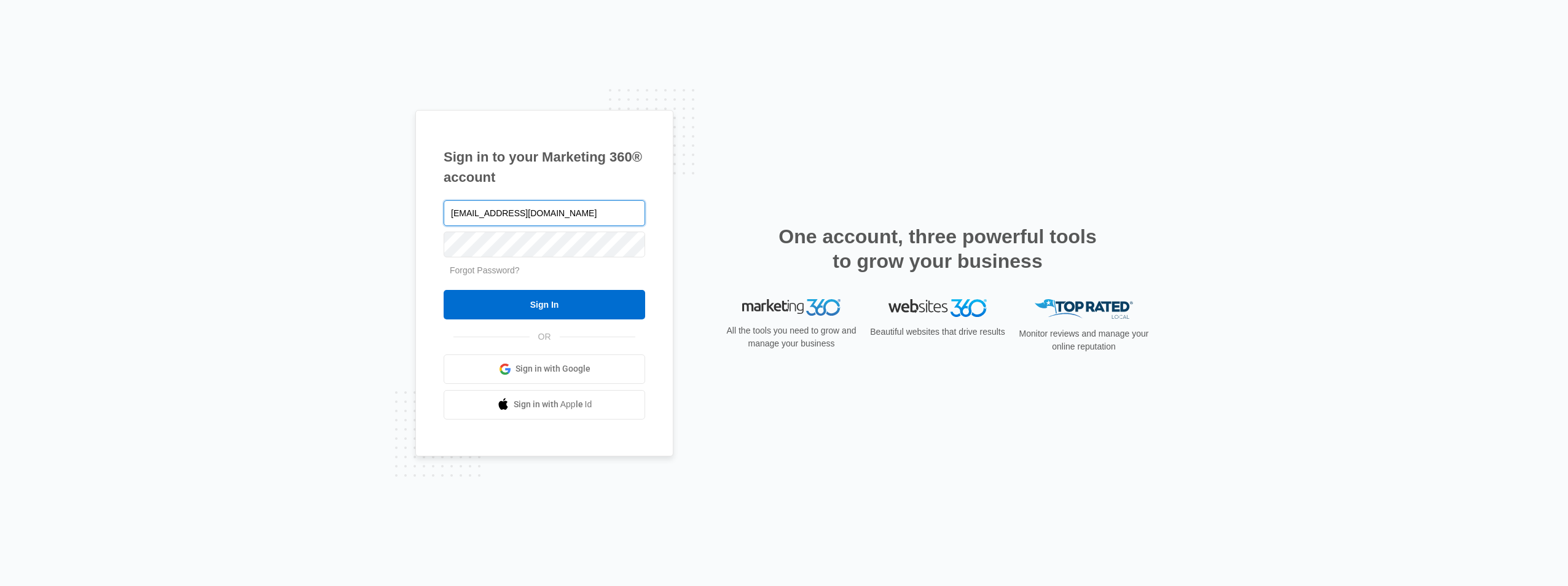
type input "[EMAIL_ADDRESS][DOMAIN_NAME]"
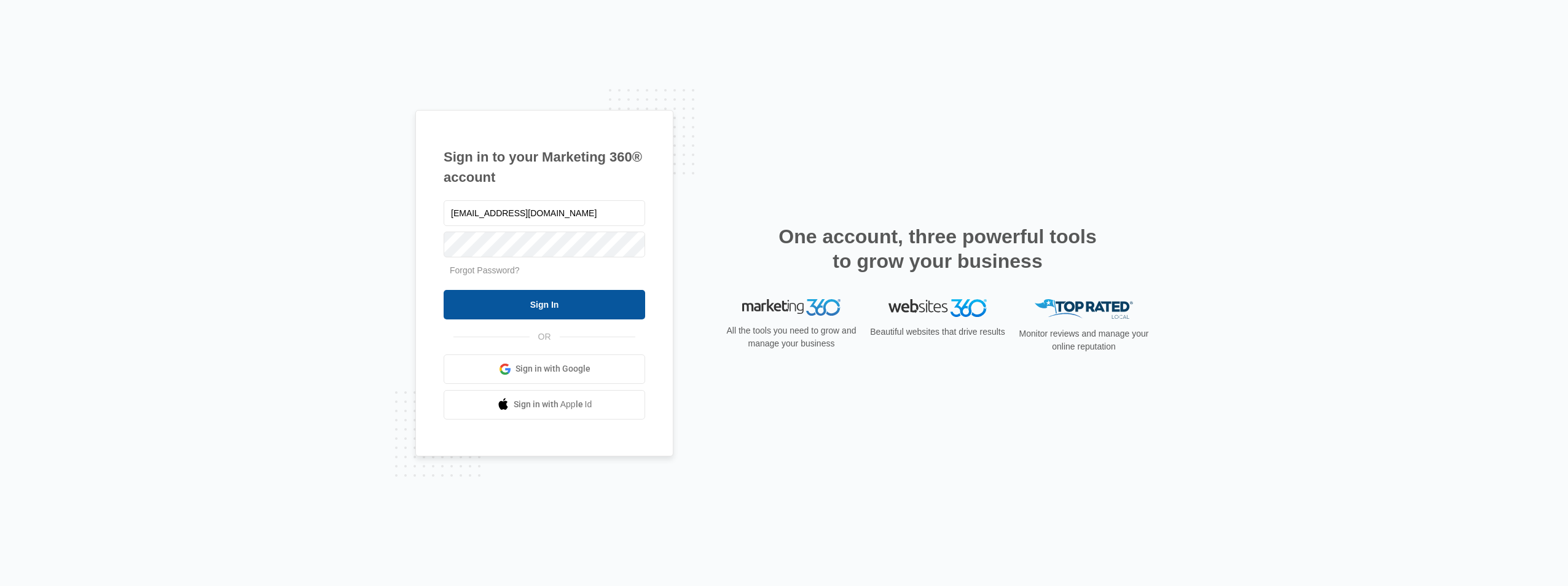
click at [576, 303] on input "Sign In" at bounding box center [544, 304] width 201 height 29
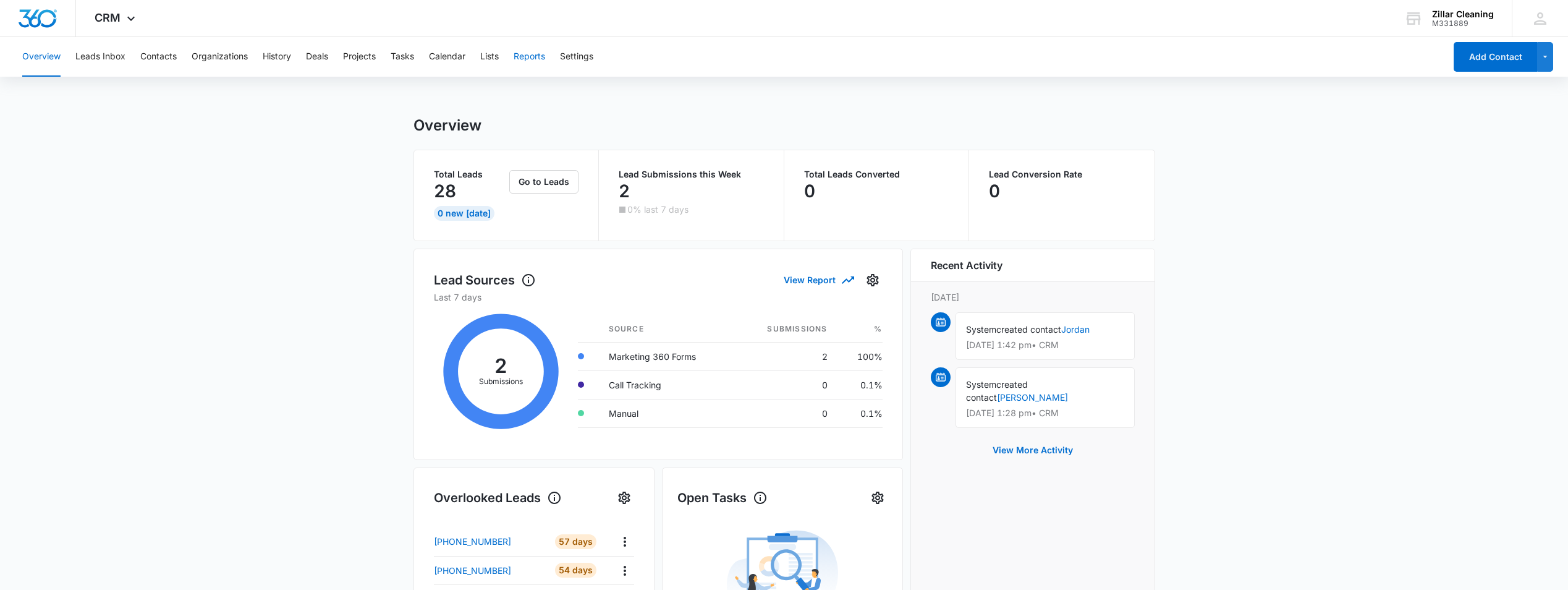
click at [524, 53] on button "Reports" at bounding box center [529, 57] width 31 height 39
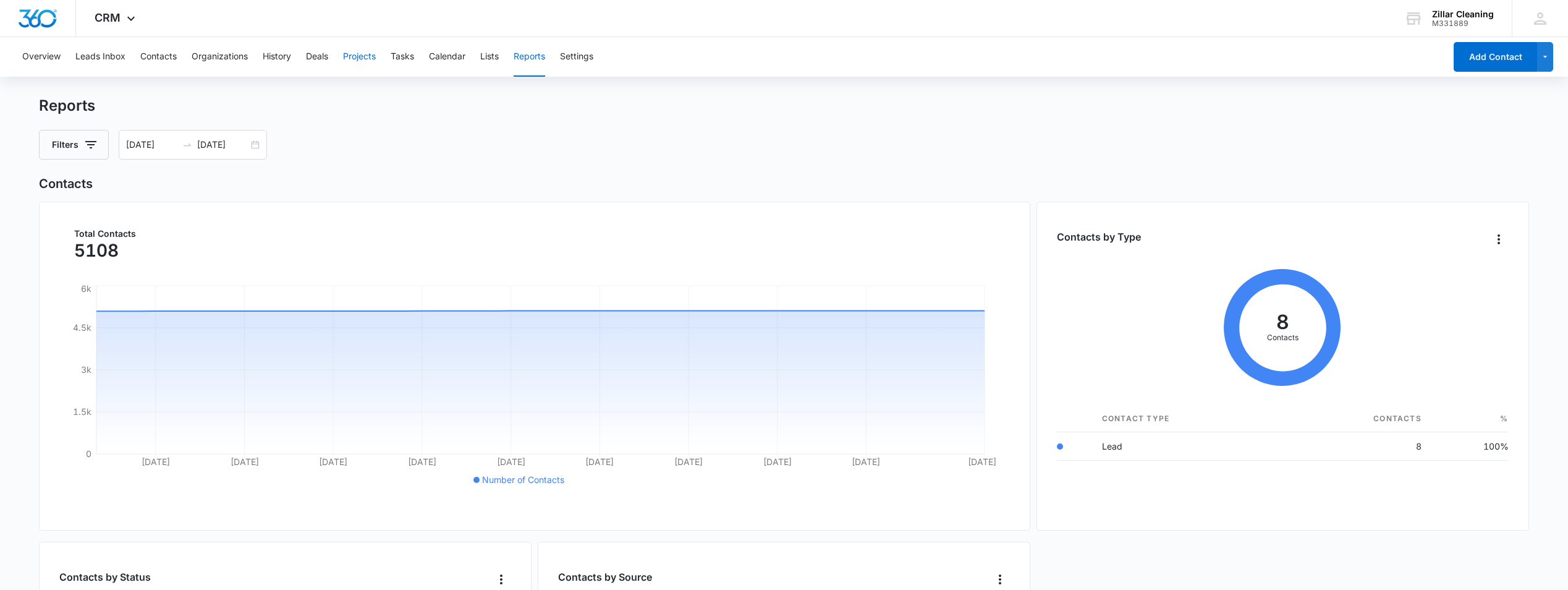
click at [365, 53] on button "Projects" at bounding box center [359, 57] width 33 height 39
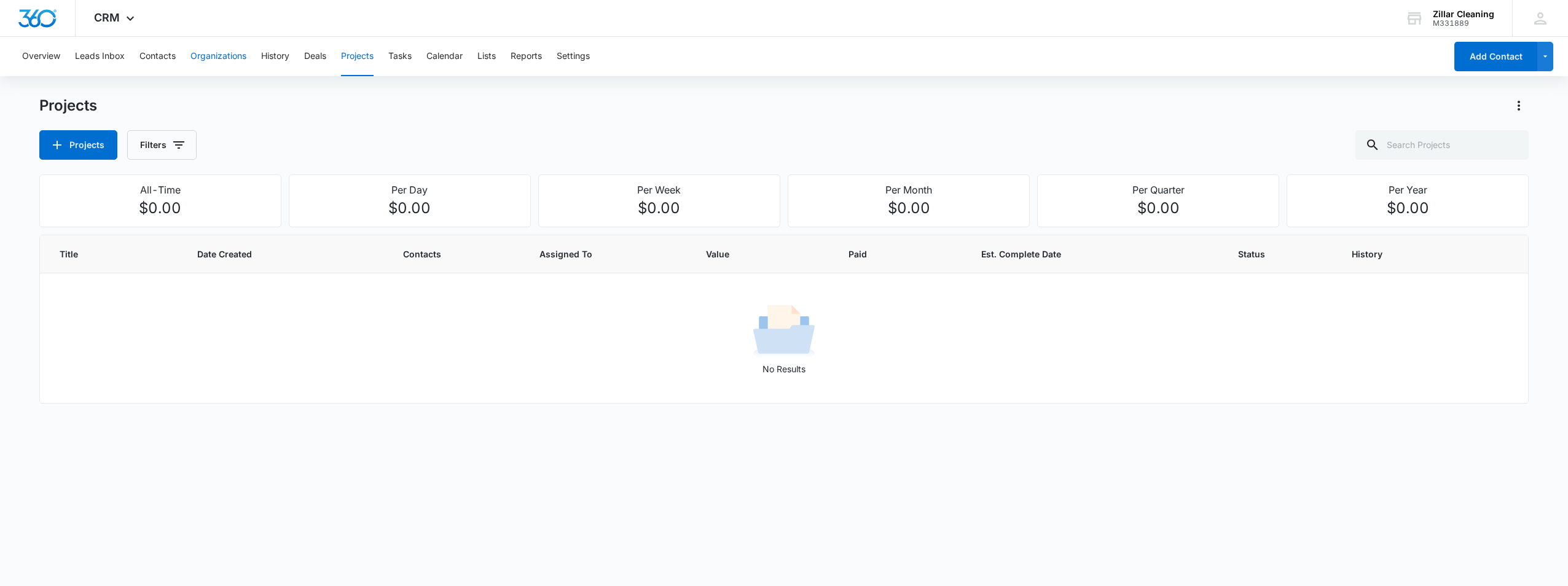
click at [235, 58] on button "Organizations" at bounding box center [218, 57] width 56 height 39
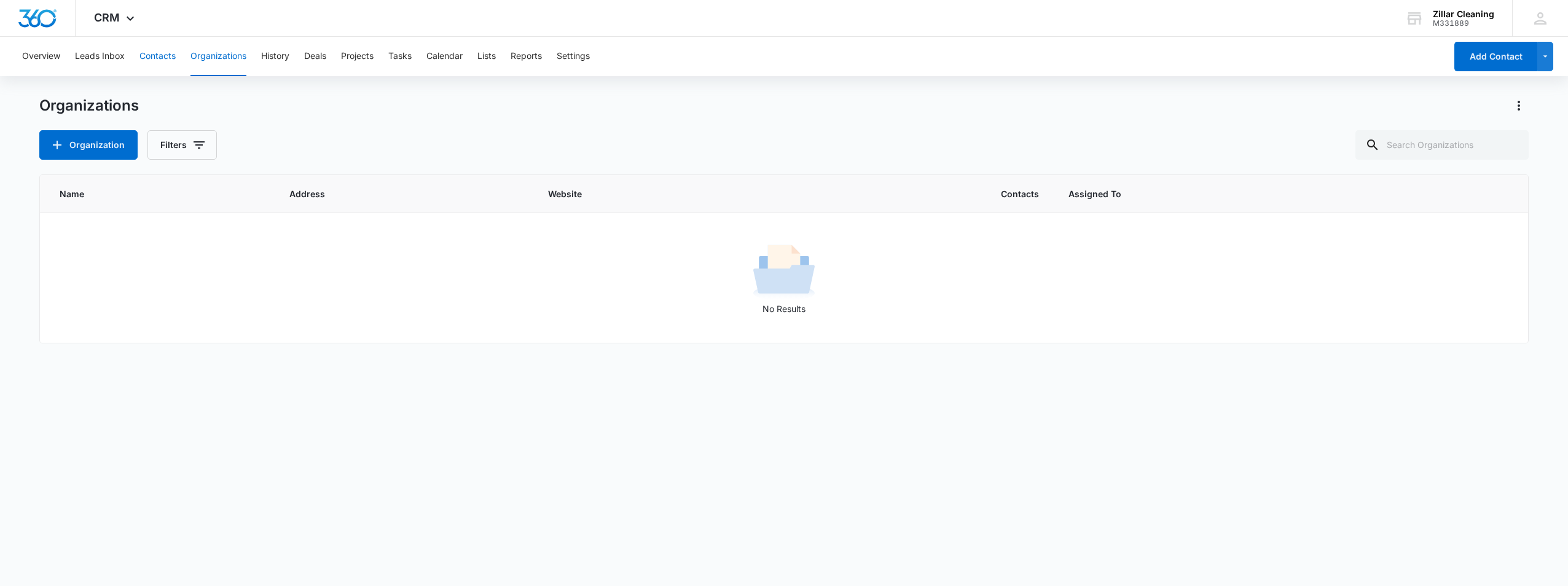
click at [175, 64] on button "Contacts" at bounding box center [157, 57] width 36 height 39
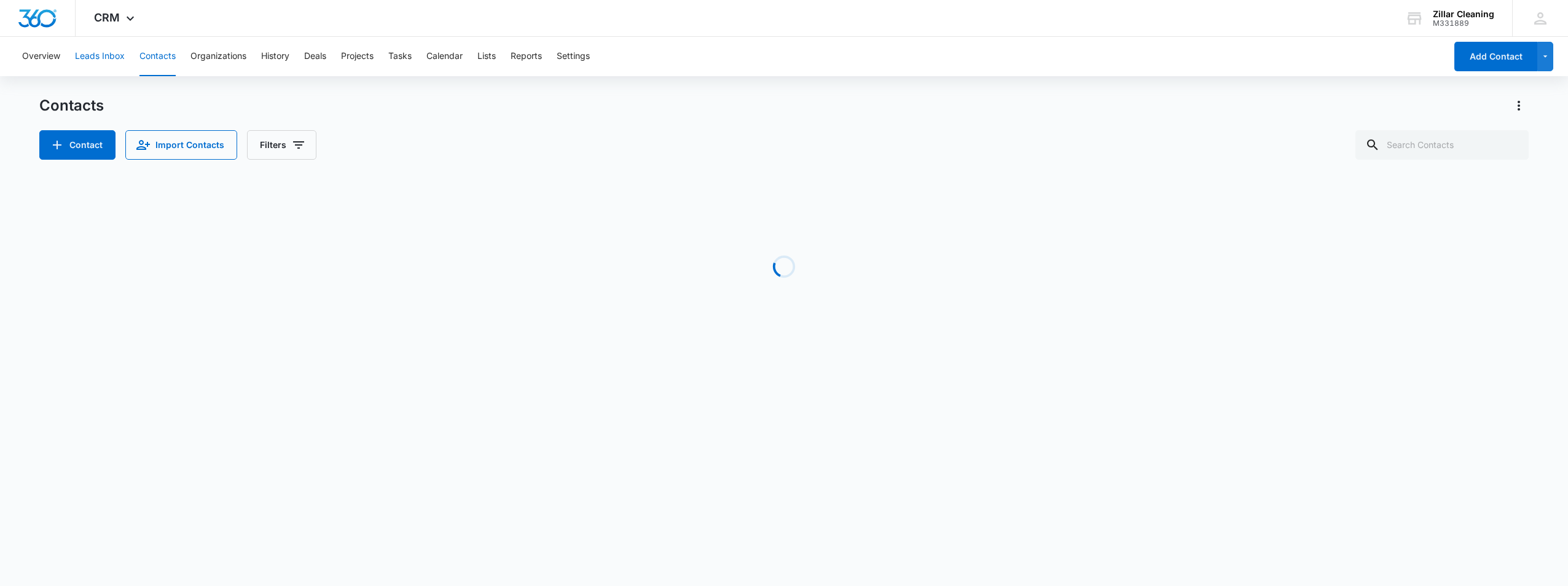
click at [114, 64] on button "Leads Inbox" at bounding box center [100, 57] width 50 height 39
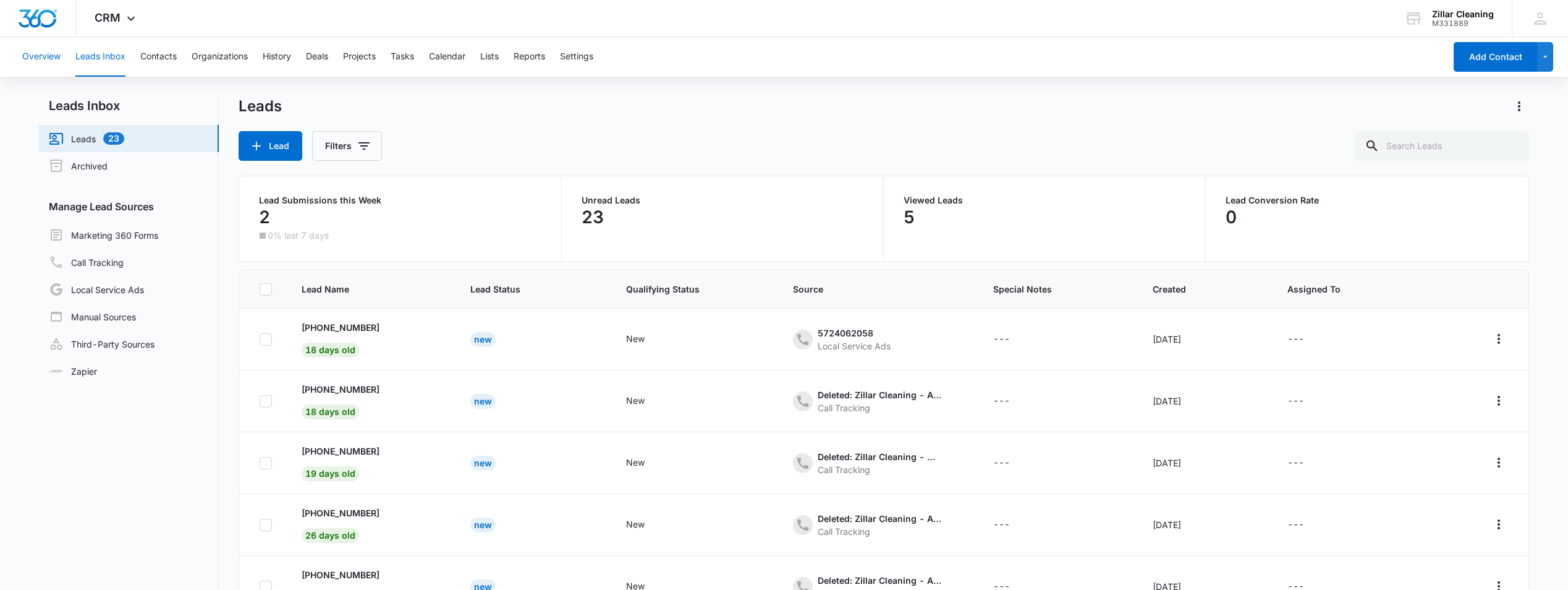
click at [51, 58] on button "Overview" at bounding box center [41, 57] width 38 height 39
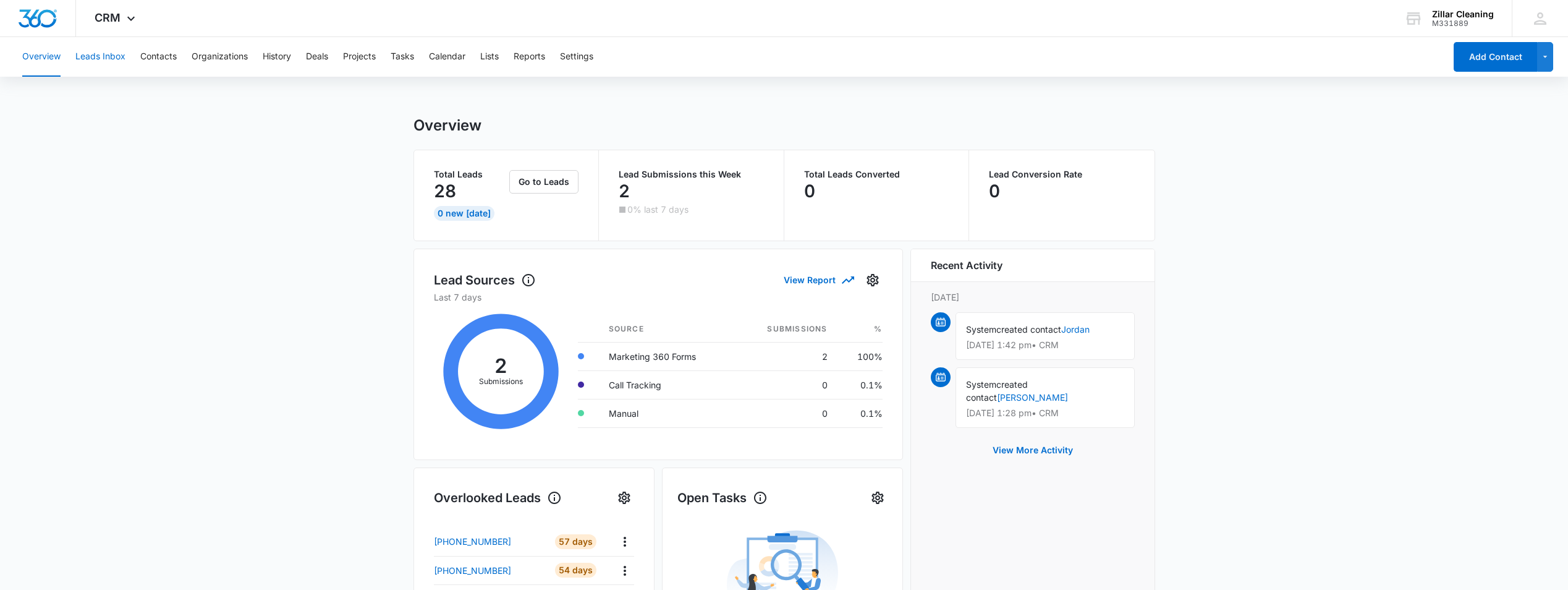
click at [108, 54] on button "Leads Inbox" at bounding box center [101, 57] width 50 height 39
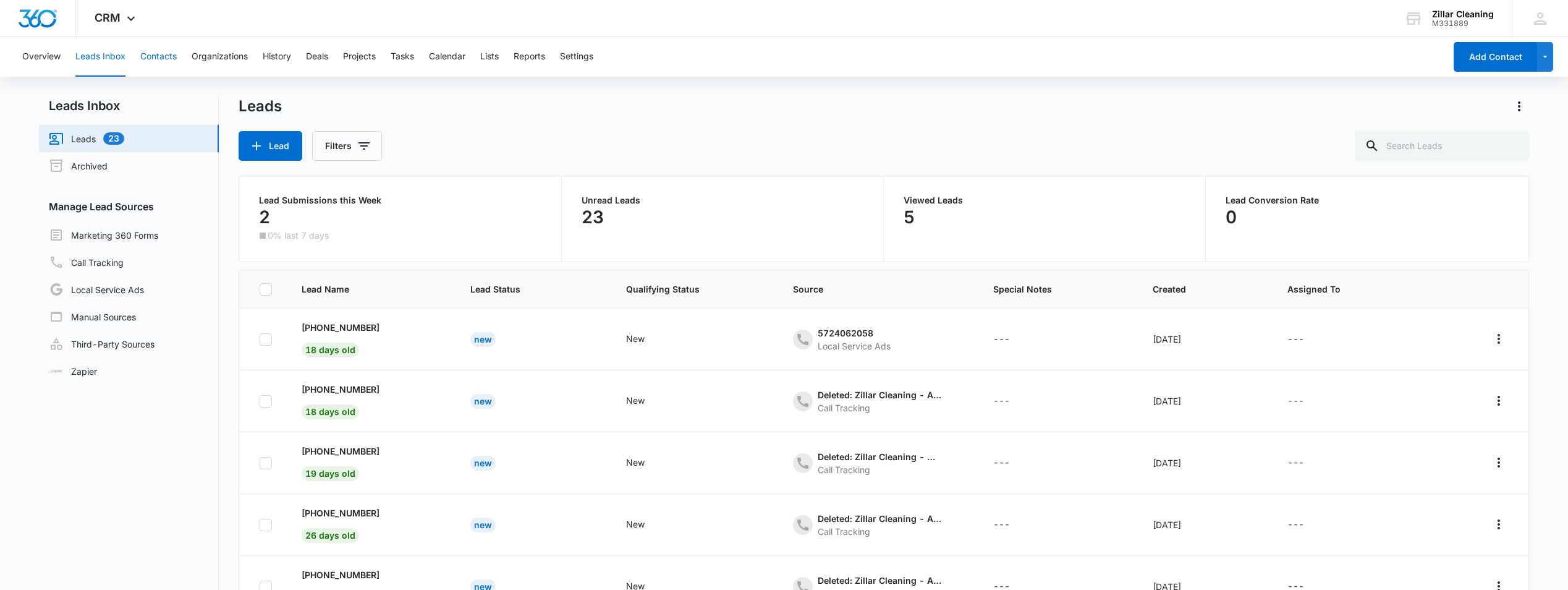
click at [167, 60] on button "Contacts" at bounding box center [158, 57] width 37 height 39
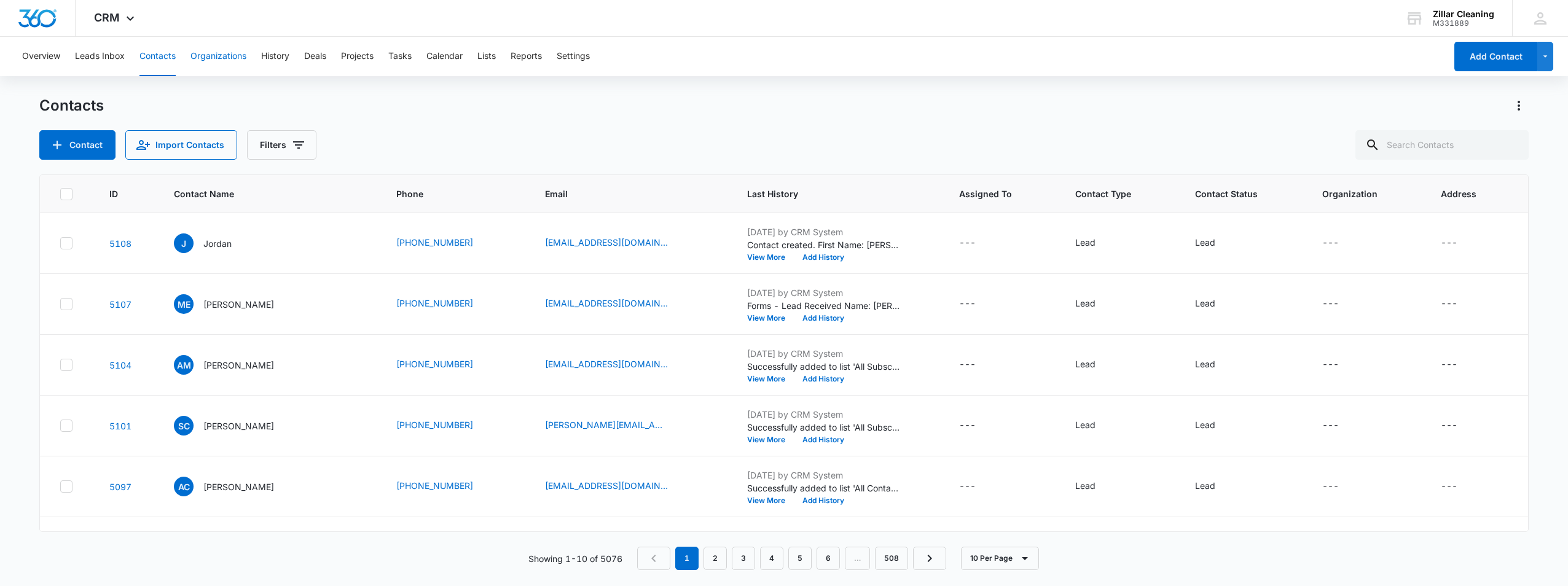
click at [216, 58] on button "Organizations" at bounding box center [218, 57] width 56 height 39
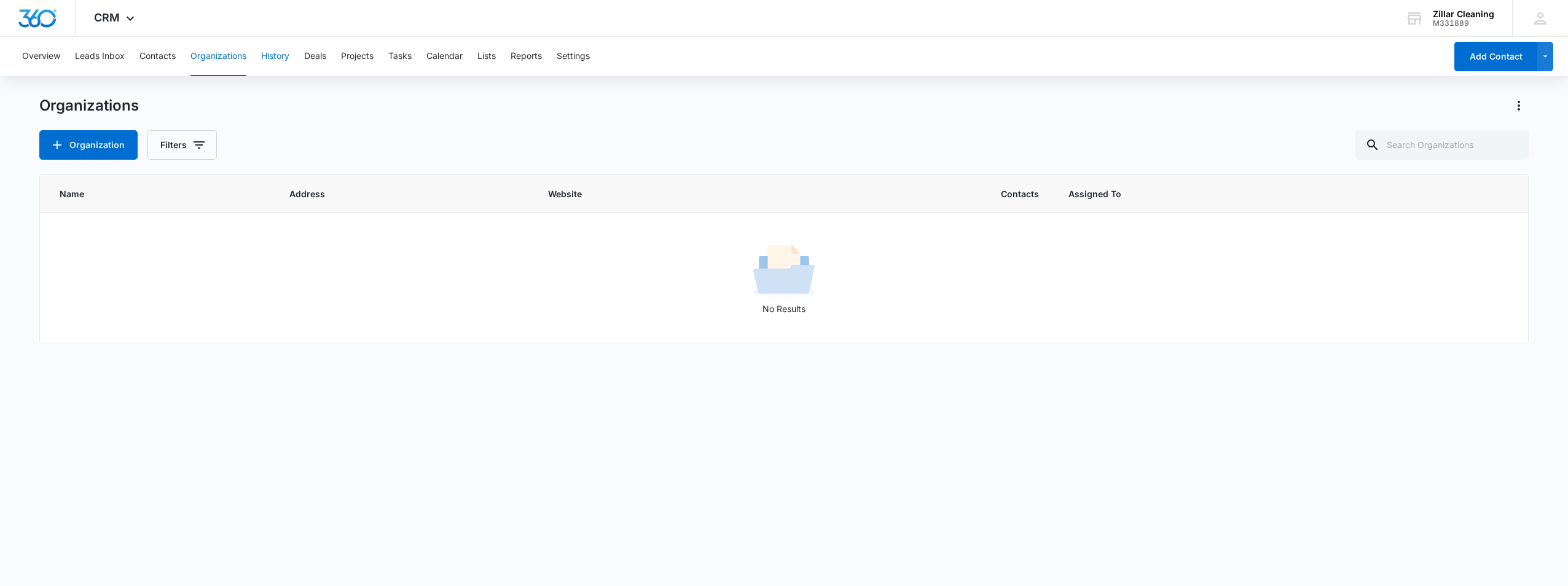
click at [277, 57] on button "History" at bounding box center [275, 57] width 28 height 39
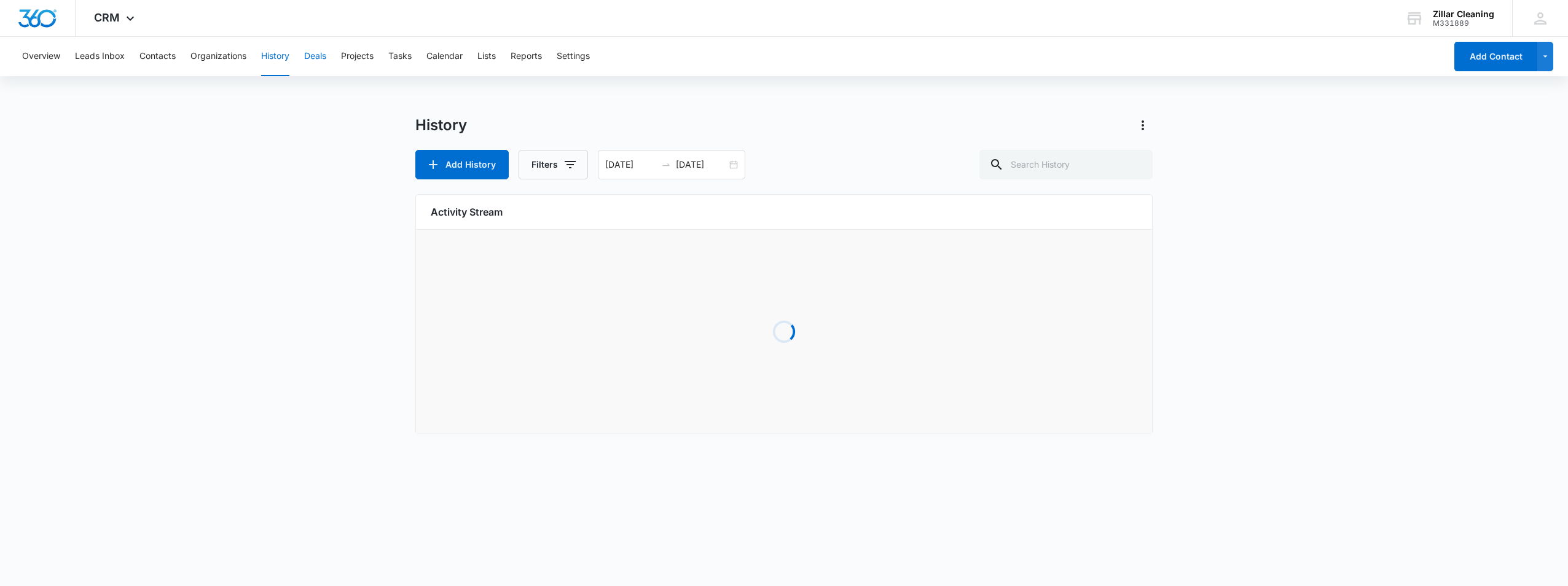
click at [318, 57] on button "Deals" at bounding box center [315, 57] width 22 height 39
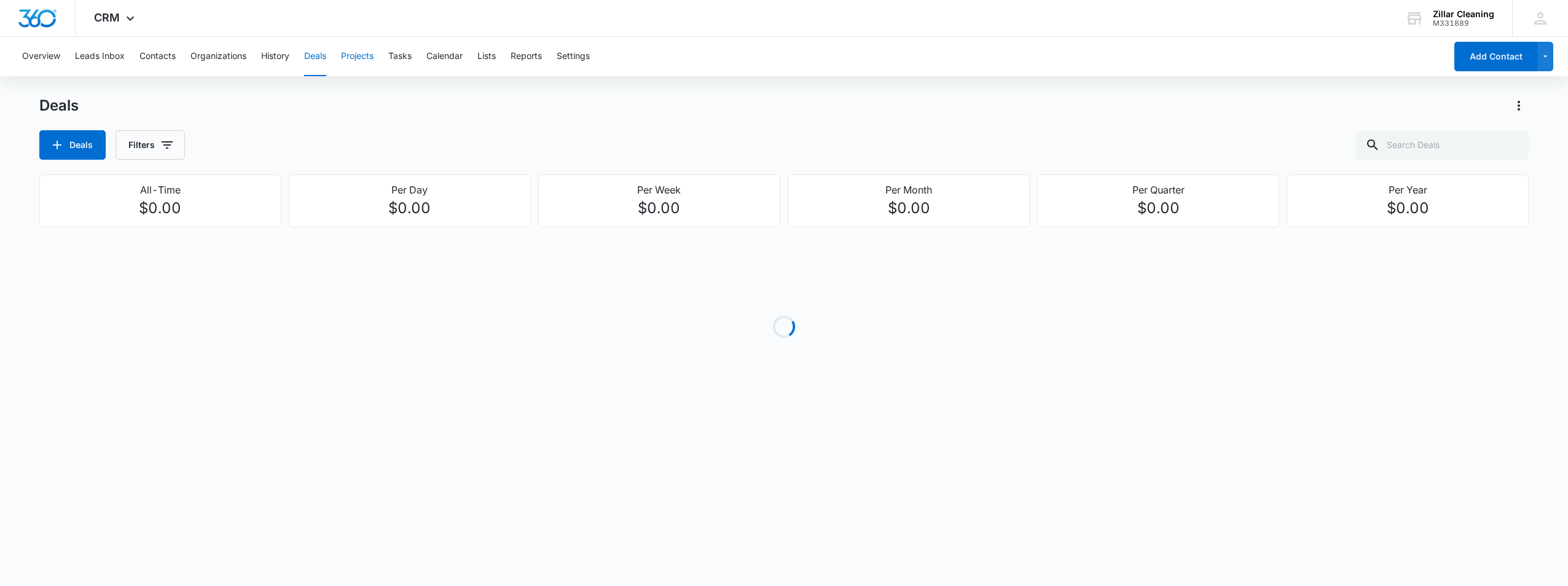
click at [369, 59] on button "Projects" at bounding box center [357, 57] width 33 height 39
click at [396, 56] on button "Tasks" at bounding box center [400, 57] width 23 height 39
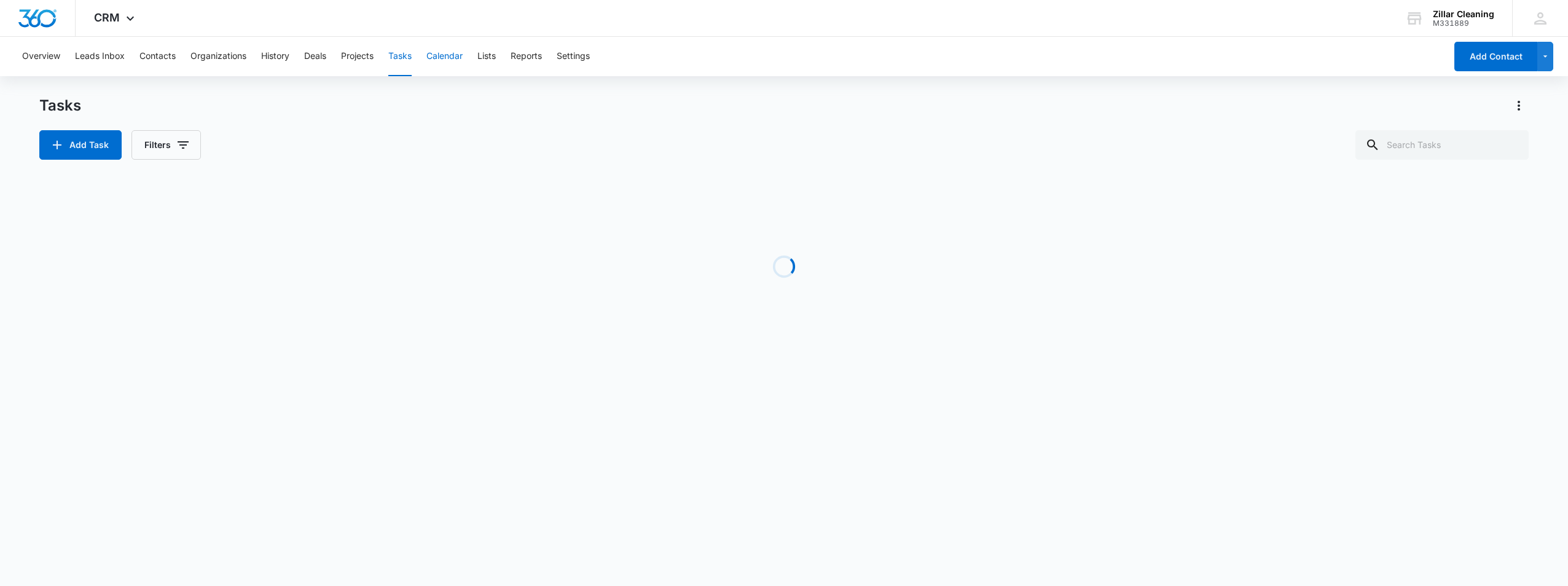
click at [433, 54] on button "Calendar" at bounding box center [444, 57] width 36 height 39
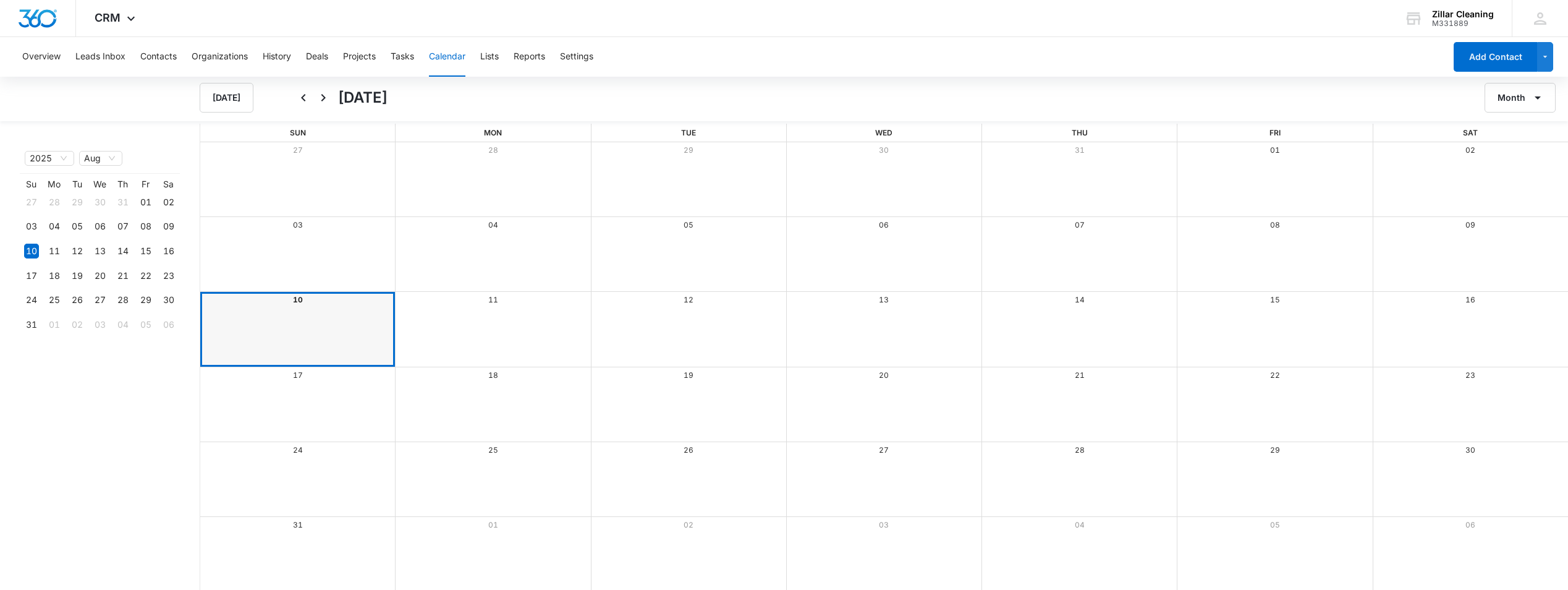
click at [482, 57] on div "Overview Leads Inbox Contacts Organizations History Deals Projects Tasks Calend…" at bounding box center [730, 57] width 1430 height 39
click at [506, 56] on div "Overview Leads Inbox Contacts Organizations History Deals Projects Tasks Calend…" at bounding box center [730, 57] width 1430 height 39
click at [499, 57] on button "Lists" at bounding box center [489, 57] width 19 height 39
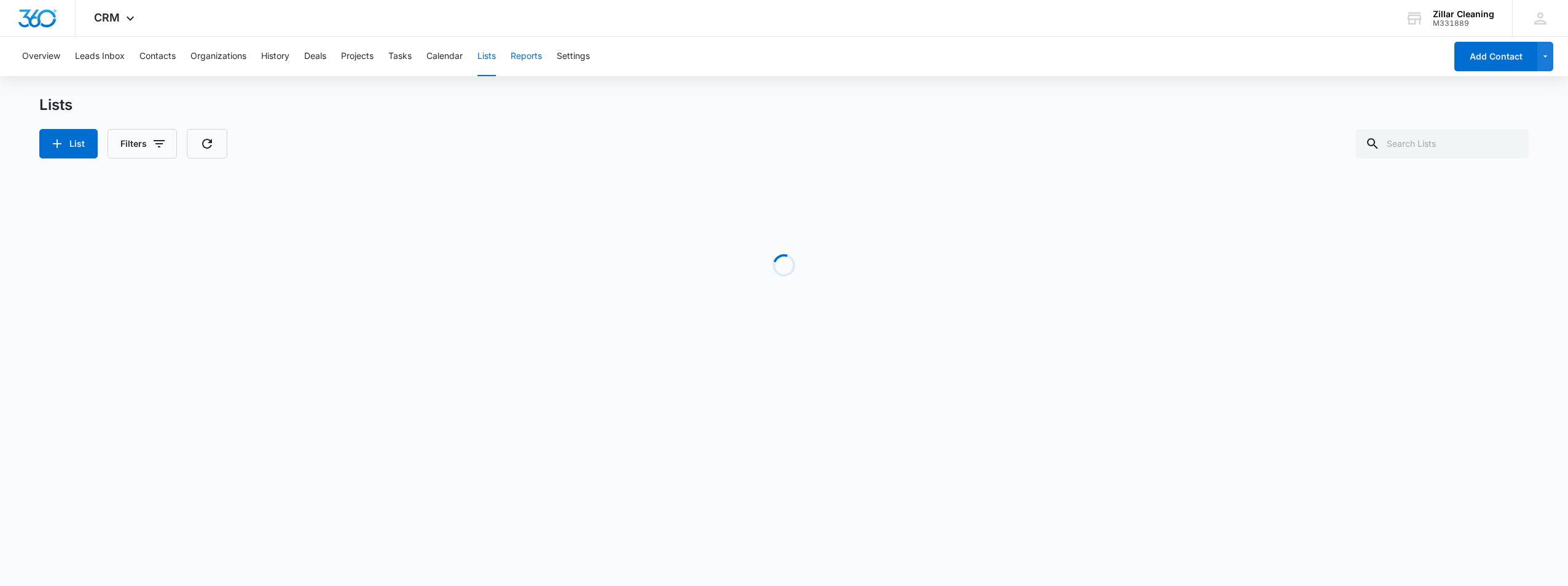
click at [519, 57] on button "Reports" at bounding box center [526, 57] width 31 height 39
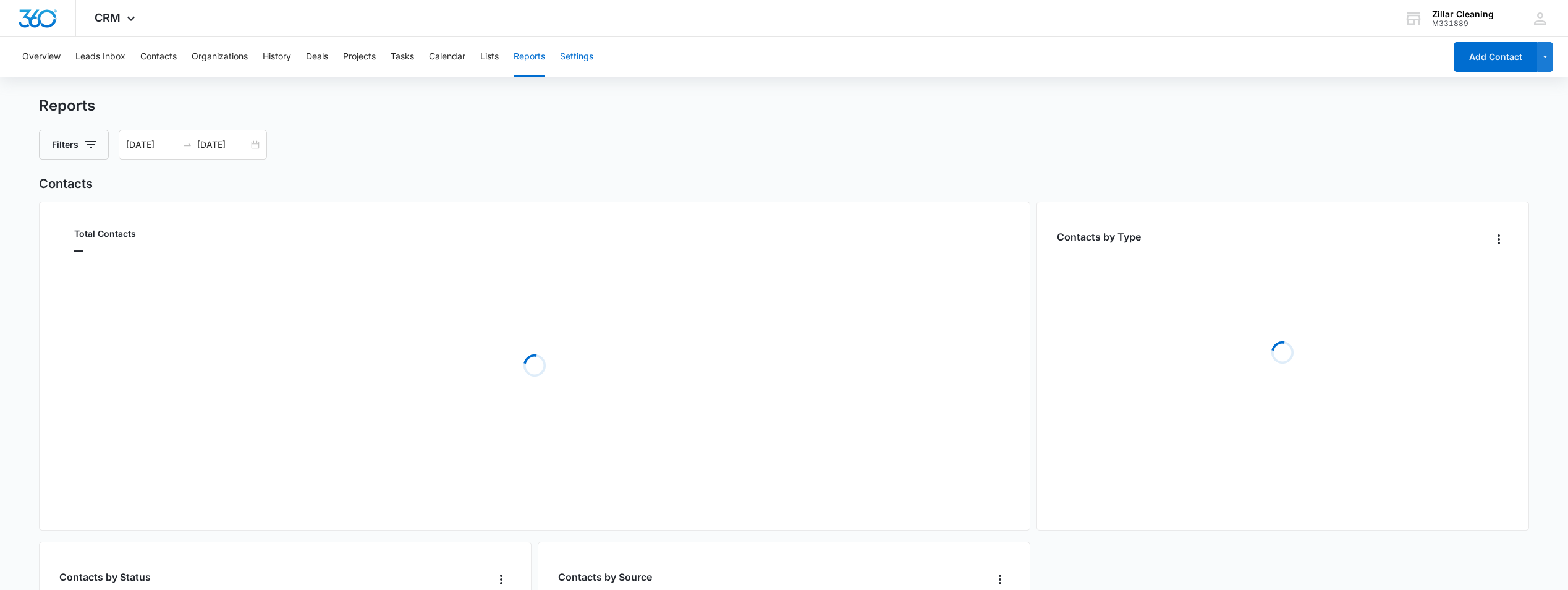
click at [575, 58] on button "Settings" at bounding box center [576, 57] width 33 height 39
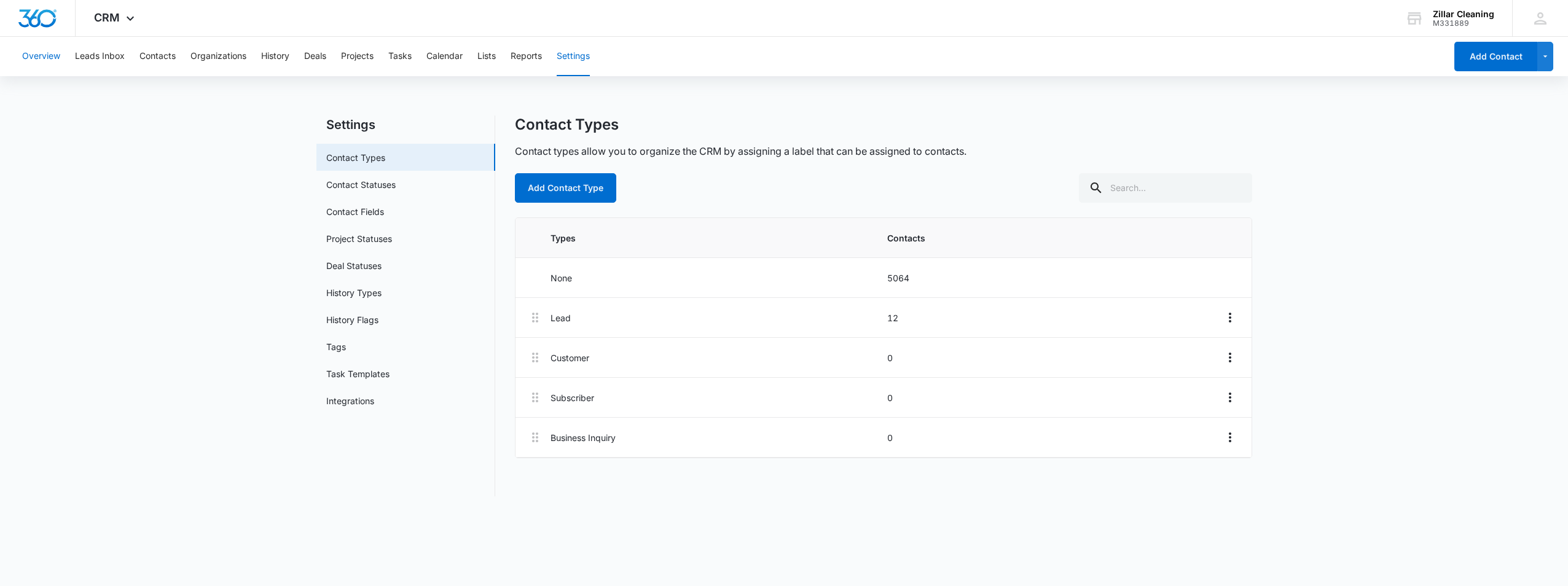
click at [43, 51] on button "Overview" at bounding box center [41, 57] width 38 height 39
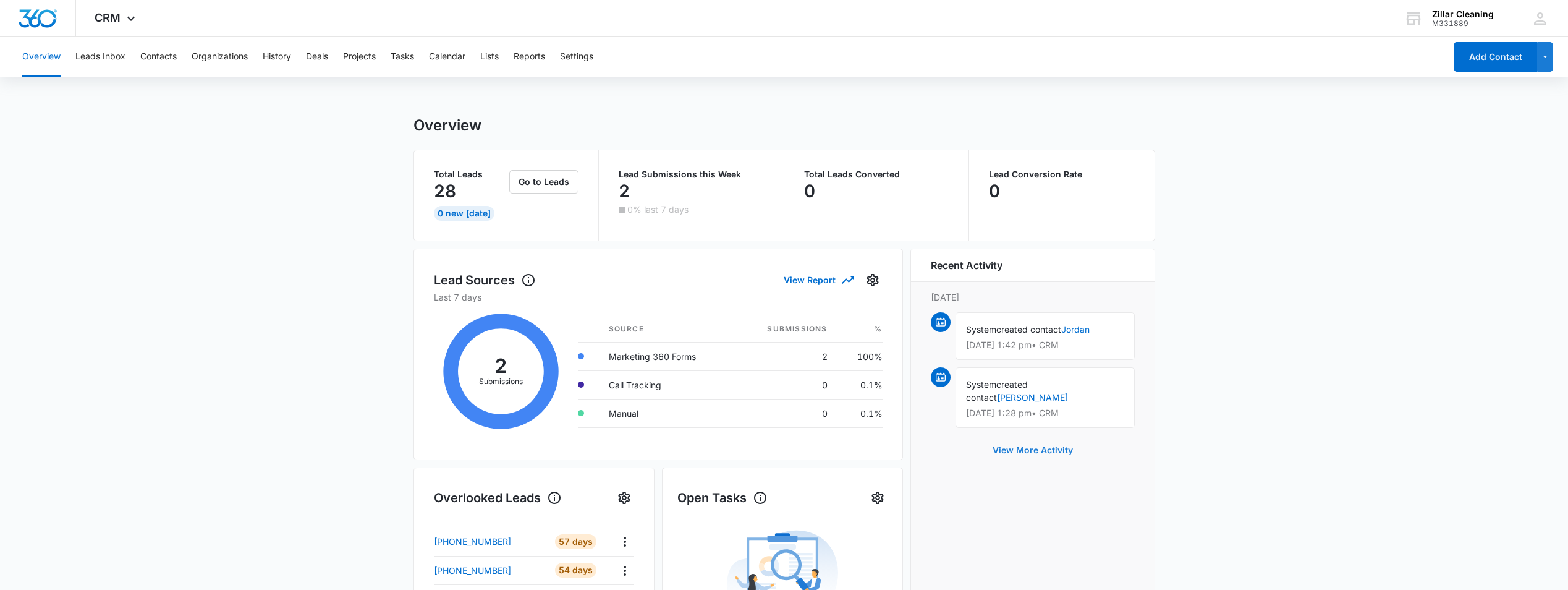
click at [1065, 450] on button "View More Activity" at bounding box center [1033, 450] width 105 height 29
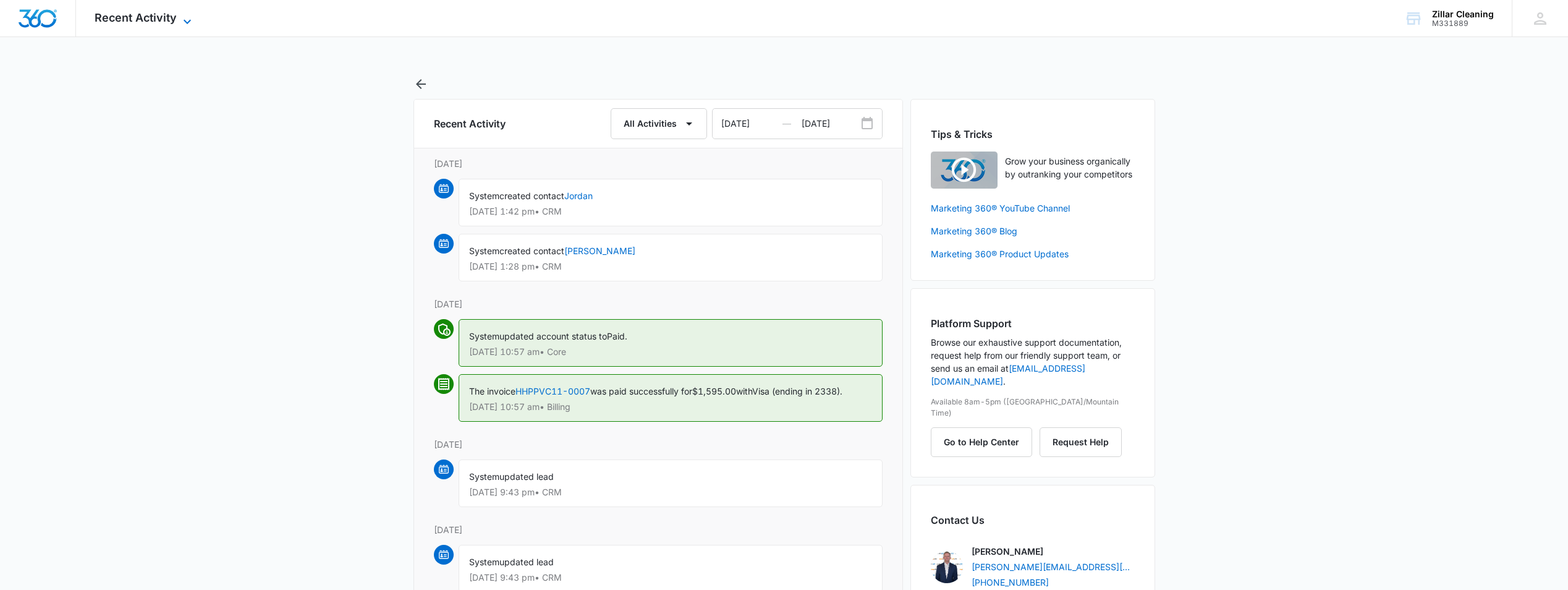
click at [127, 21] on span "Recent Activity" at bounding box center [136, 17] width 82 height 13
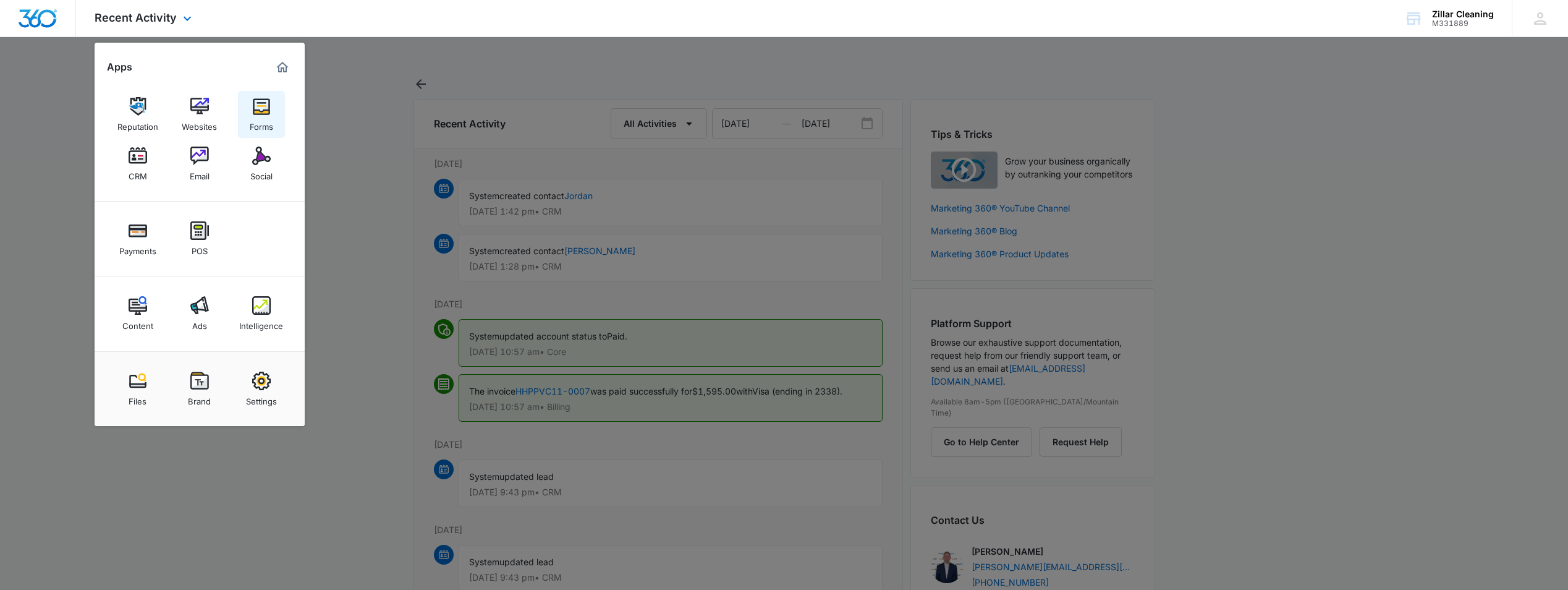
click at [265, 126] on div "Forms" at bounding box center [261, 124] width 23 height 16
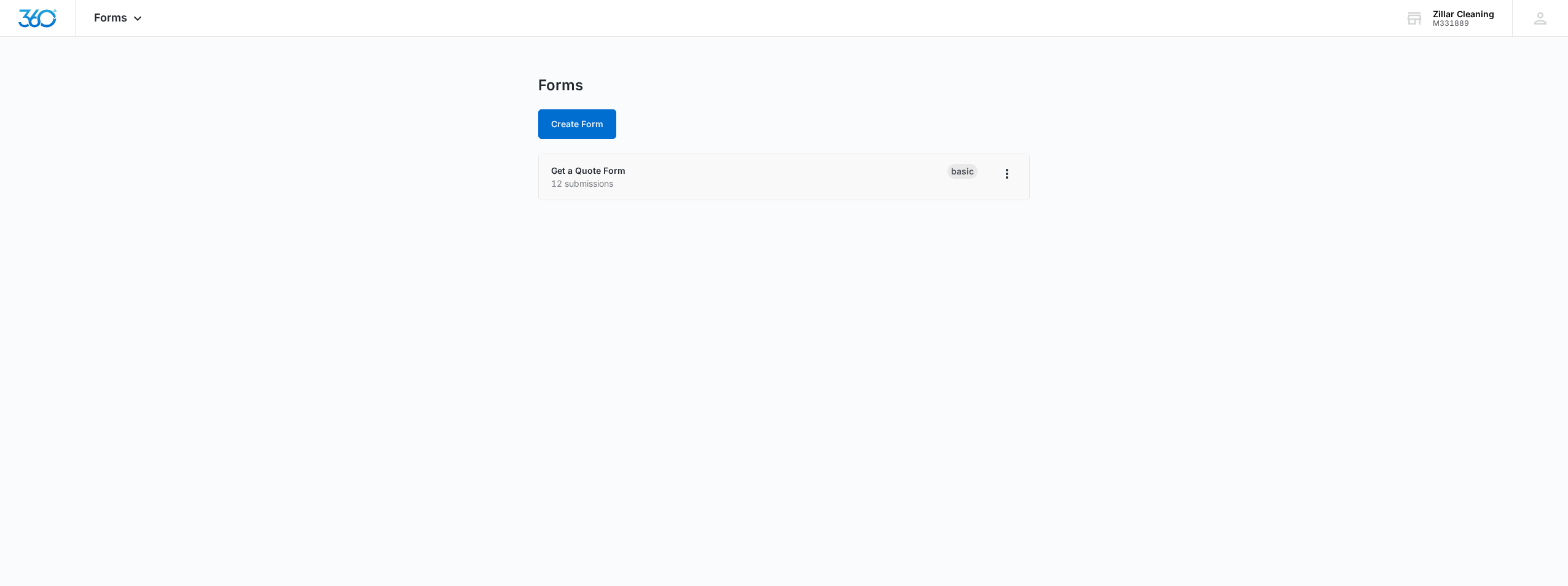
click at [593, 191] on li "Get a Quote Form 12 submissions Basic" at bounding box center [784, 176] width 490 height 45
drag, startPoint x: 708, startPoint y: 185, endPoint x: 694, endPoint y: 185, distance: 14.0
click at [707, 185] on p "12 submissions" at bounding box center [749, 184] width 396 height 13
click at [608, 169] on link "Get a Quote Form" at bounding box center [588, 170] width 74 height 11
click at [606, 167] on link "Get a Quote Form" at bounding box center [588, 170] width 74 height 11
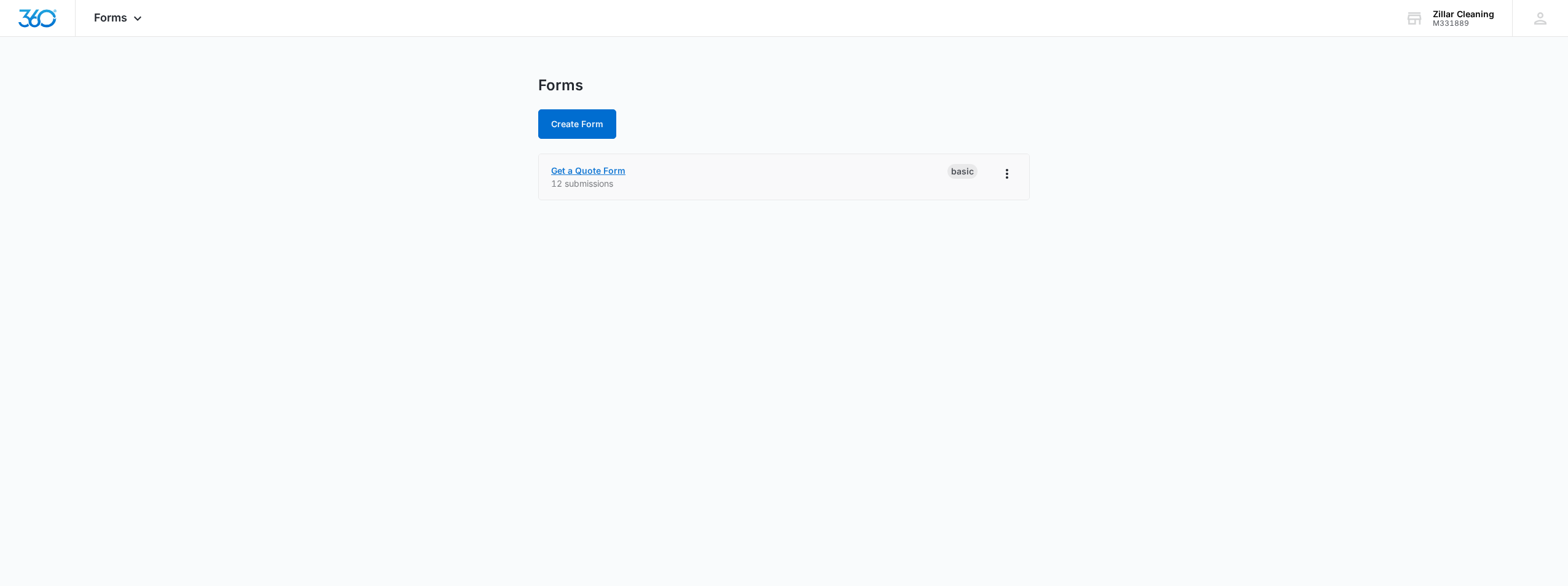
click at [606, 167] on link "Get a Quote Form" at bounding box center [588, 170] width 74 height 11
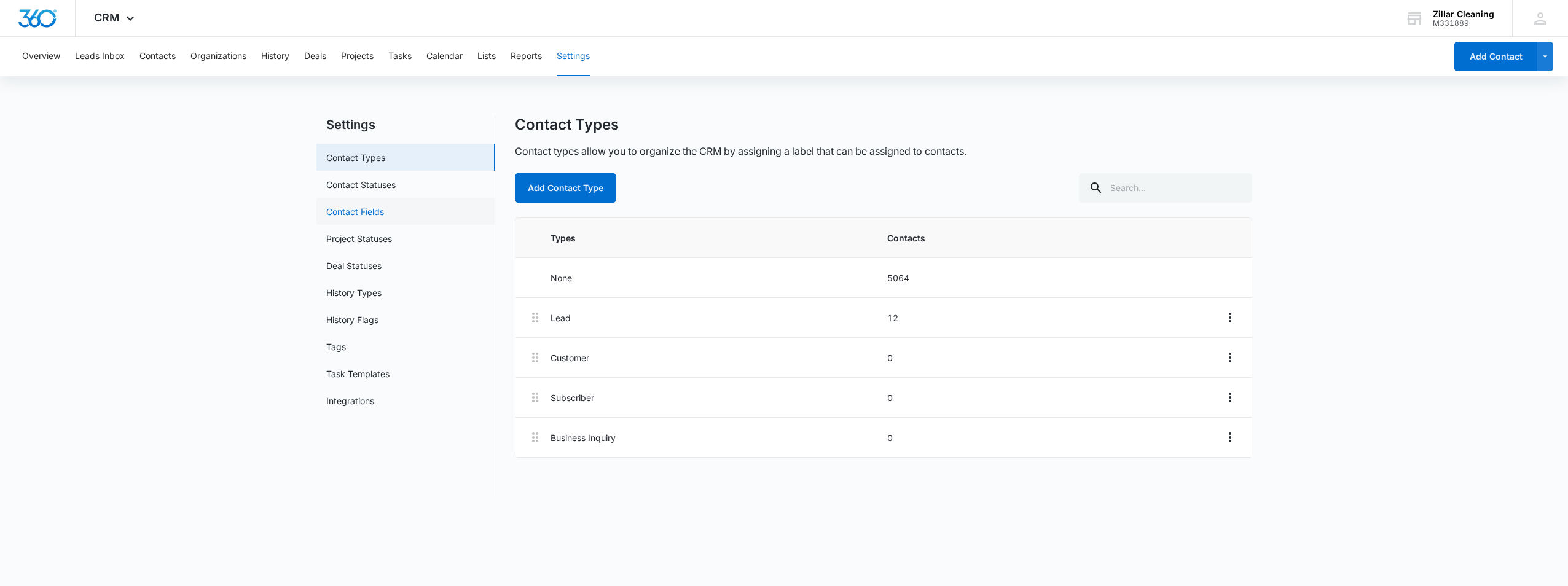
click at [342, 218] on link "Contact Fields" at bounding box center [355, 211] width 58 height 13
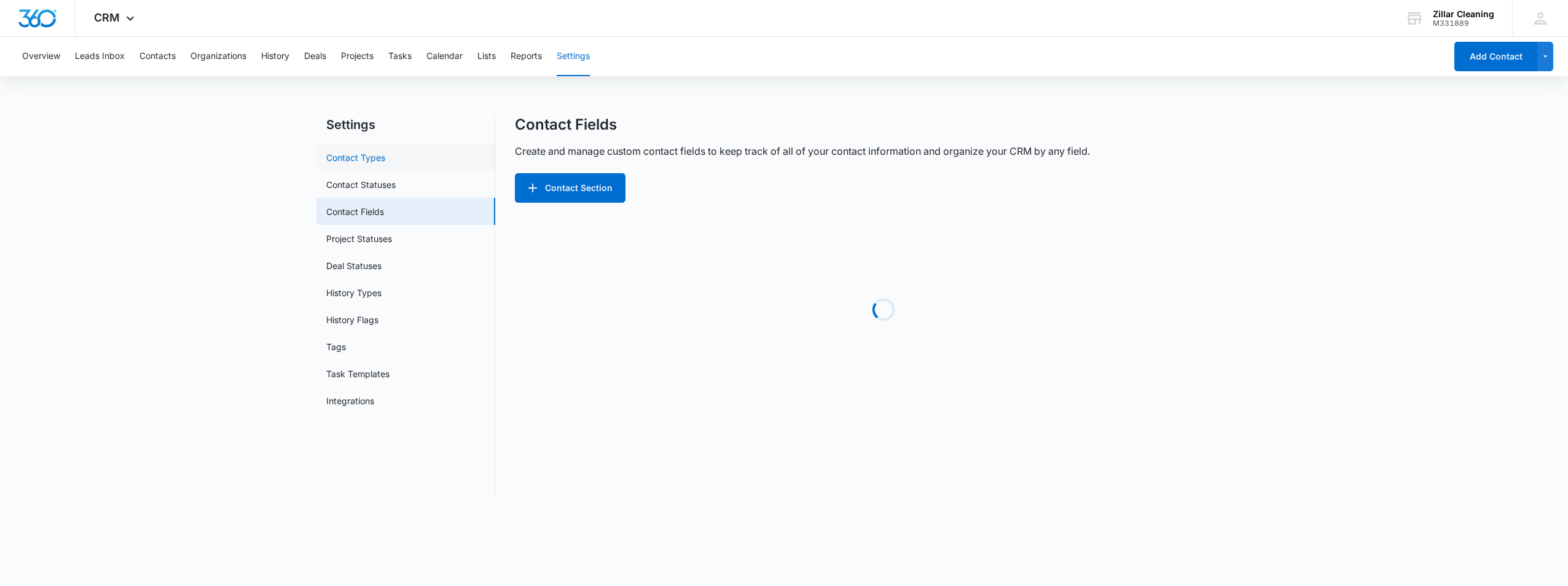
click at [354, 159] on link "Contact Types" at bounding box center [356, 157] width 59 height 13
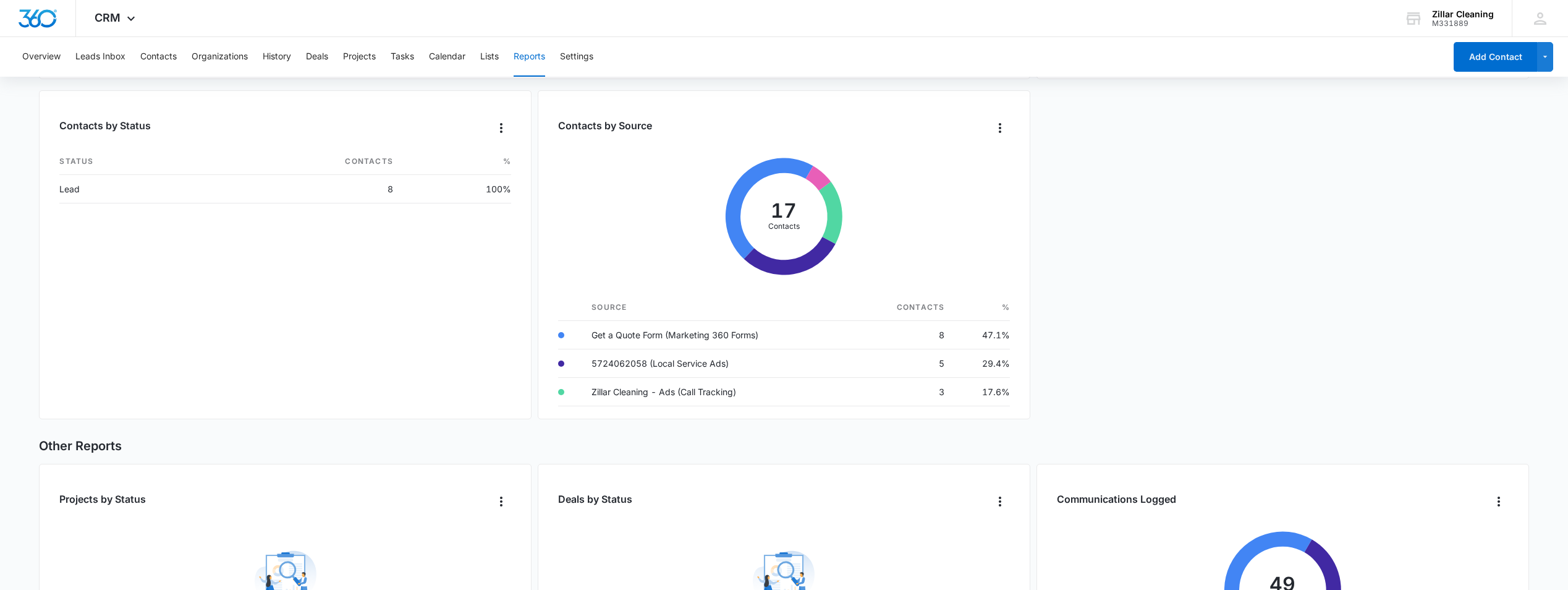
scroll to position [424, 0]
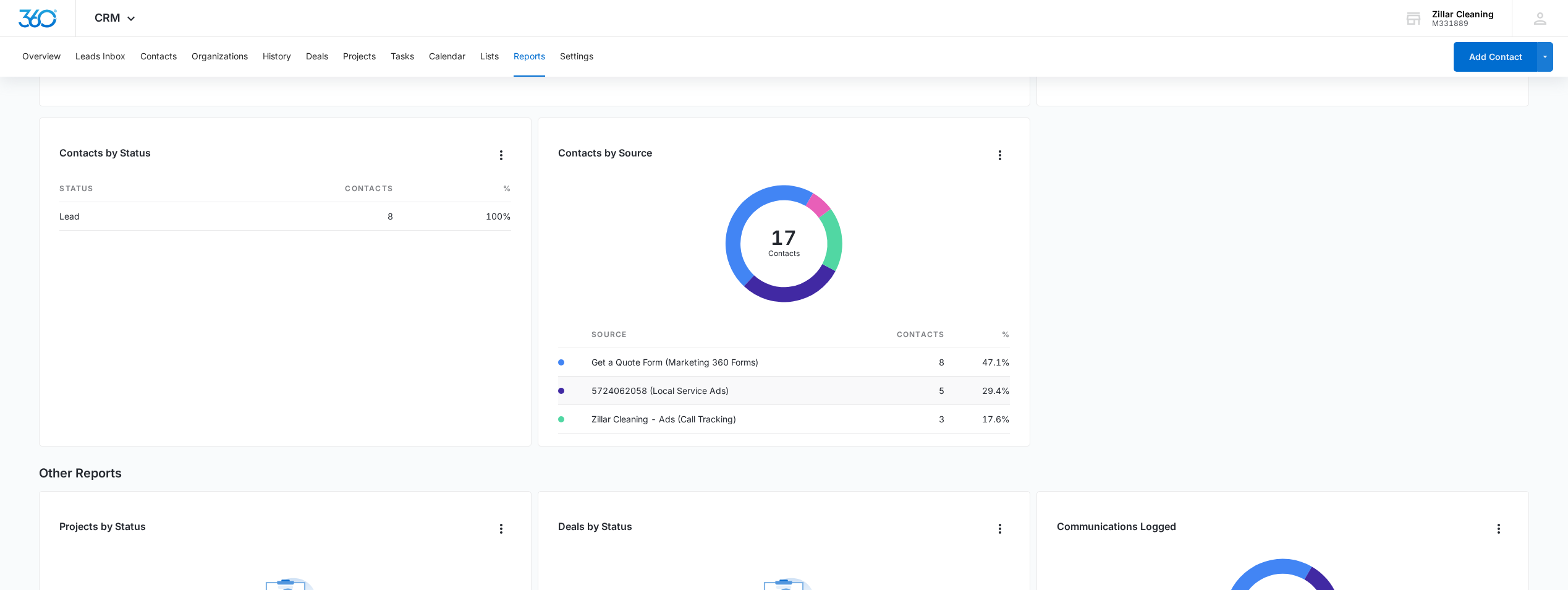
click at [888, 387] on td "5" at bounding box center [905, 391] width 100 height 29
click at [831, 394] on td "5724062058 (Local Service Ads)" at bounding box center [718, 391] width 274 height 29
